Goal: Information Seeking & Learning: Learn about a topic

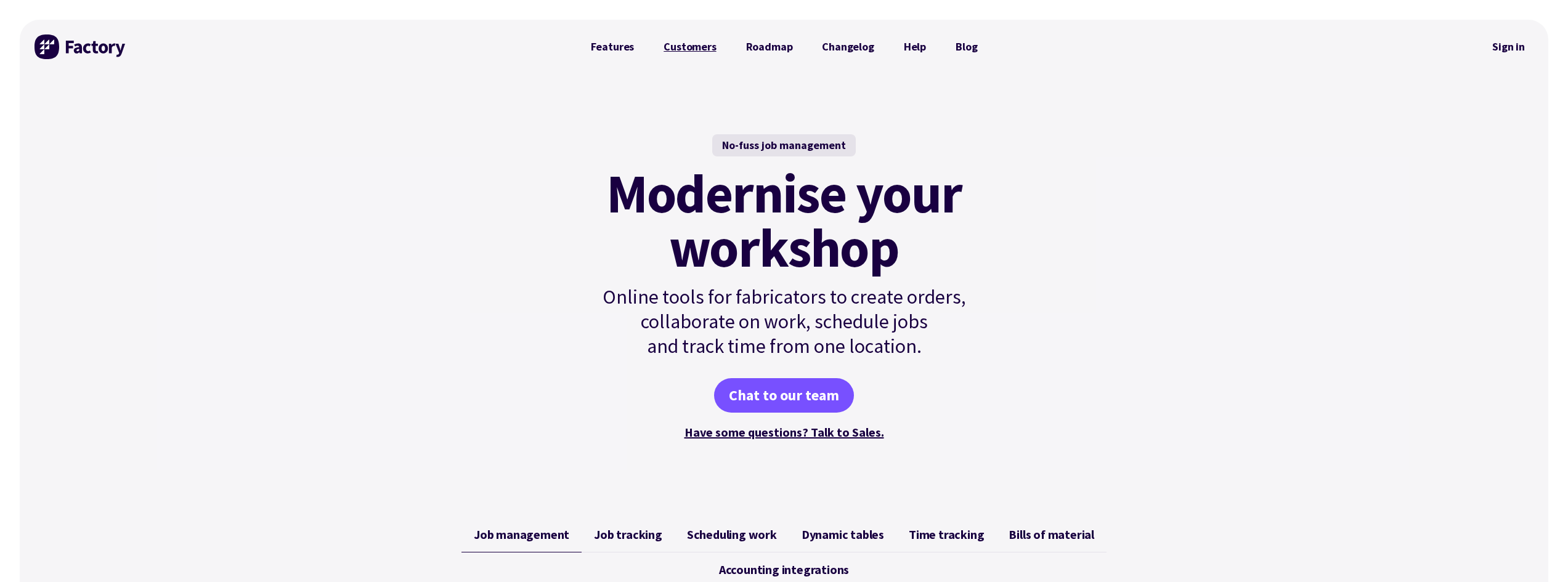
click at [692, 48] on link "Customers" at bounding box center [690, 46] width 82 height 24
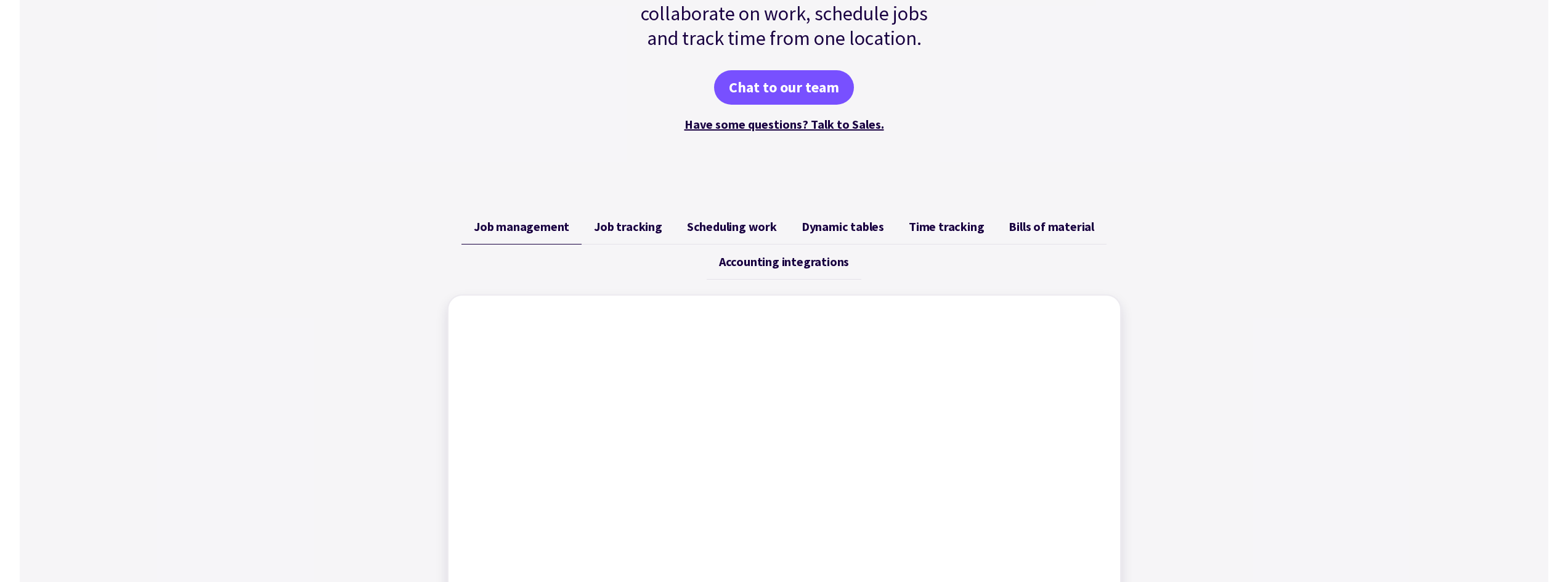
click at [625, 223] on span "Job tracking" at bounding box center [628, 227] width 68 height 15
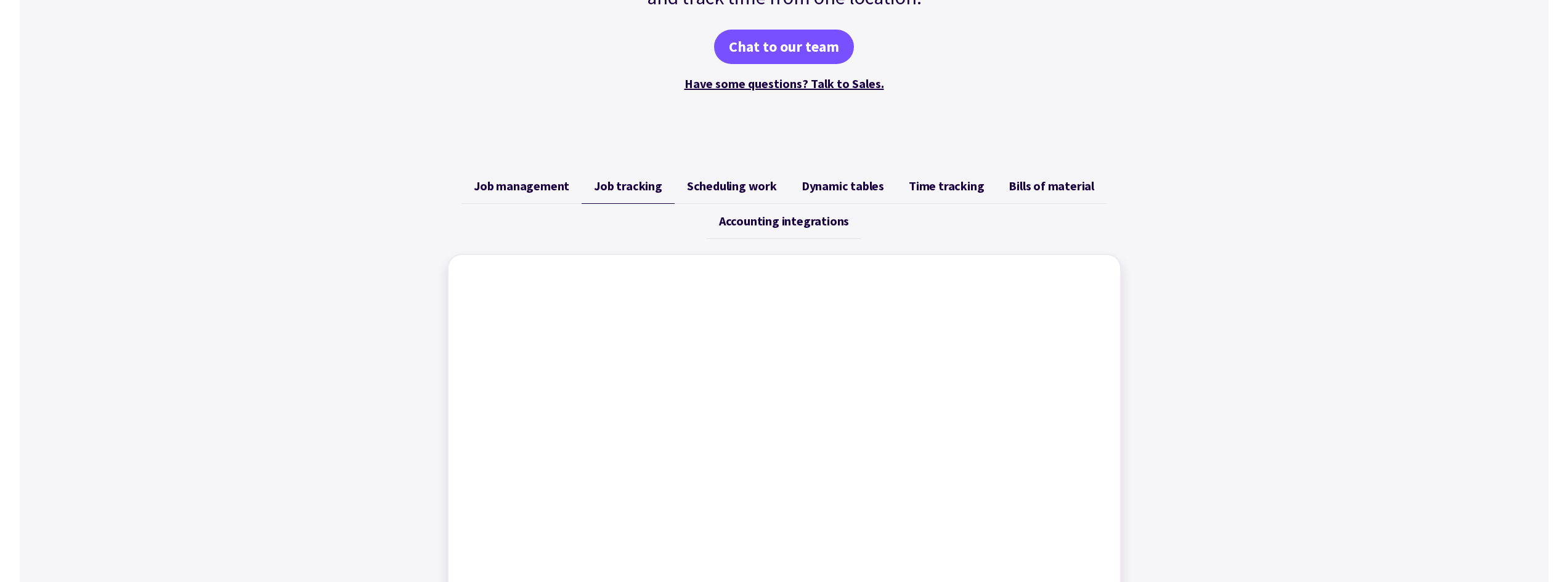
scroll to position [431, 0]
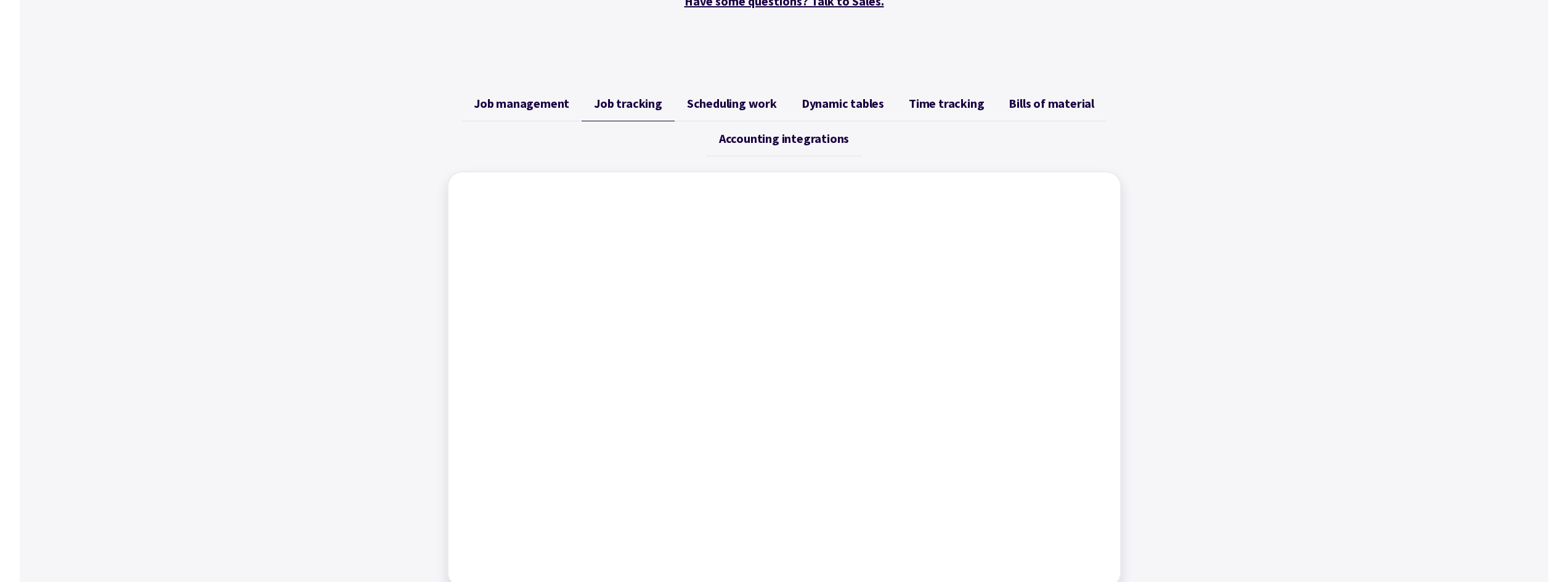
click at [718, 103] on span "Scheduling work" at bounding box center [732, 103] width 90 height 15
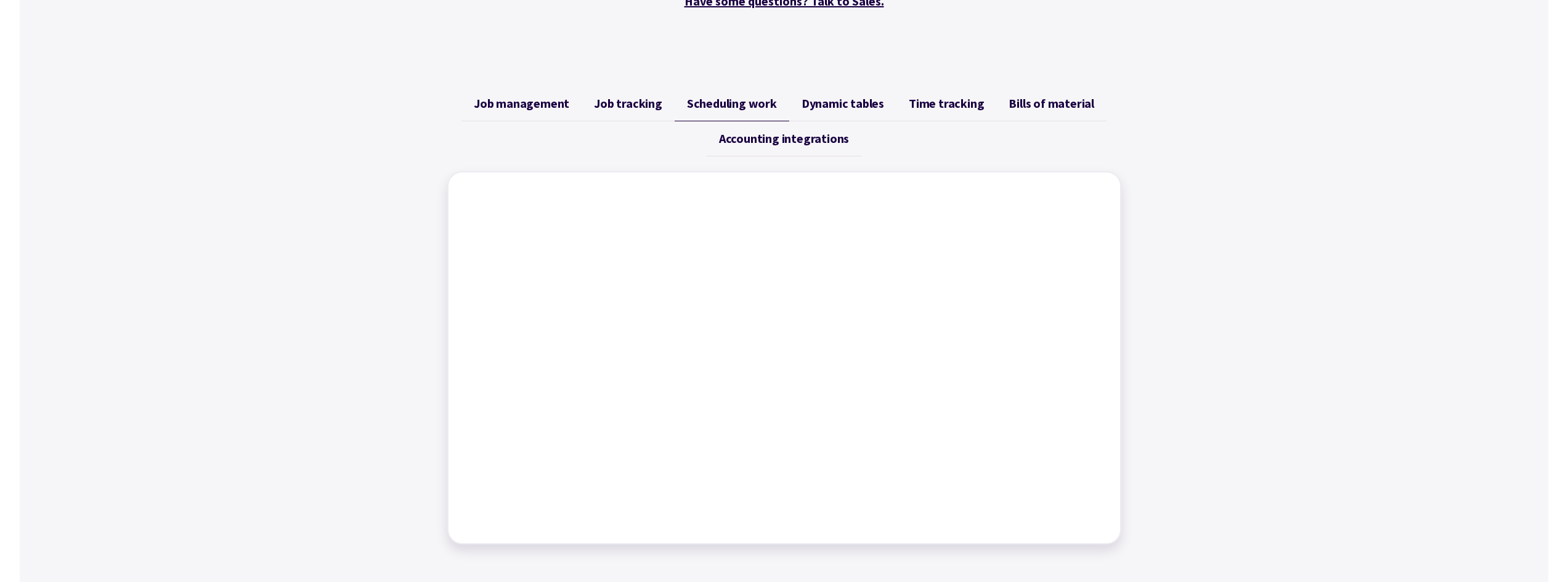
click at [803, 107] on span "Dynamic tables" at bounding box center [843, 103] width 83 height 15
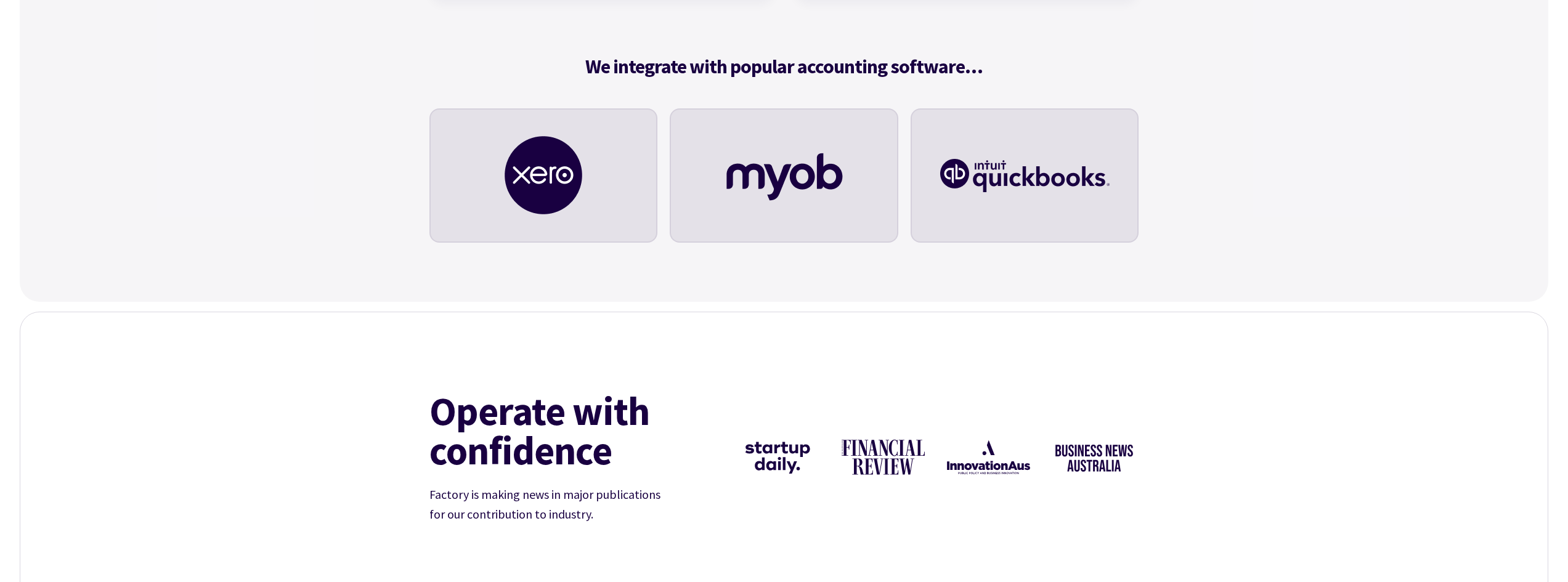
scroll to position [4127, 0]
